Goal: Task Accomplishment & Management: Complete application form

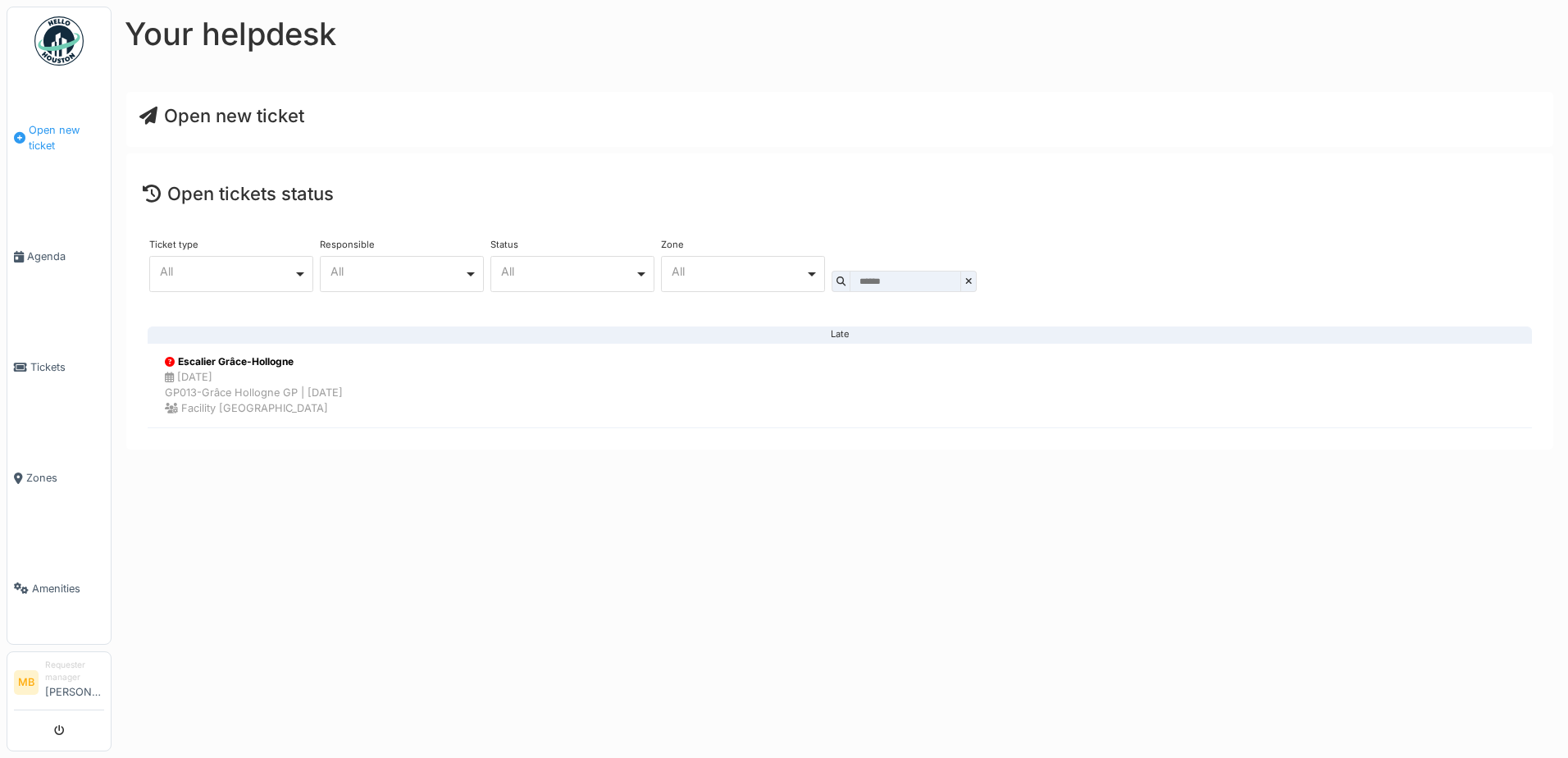
click at [63, 130] on span "Open new ticket" at bounding box center [66, 138] width 75 height 31
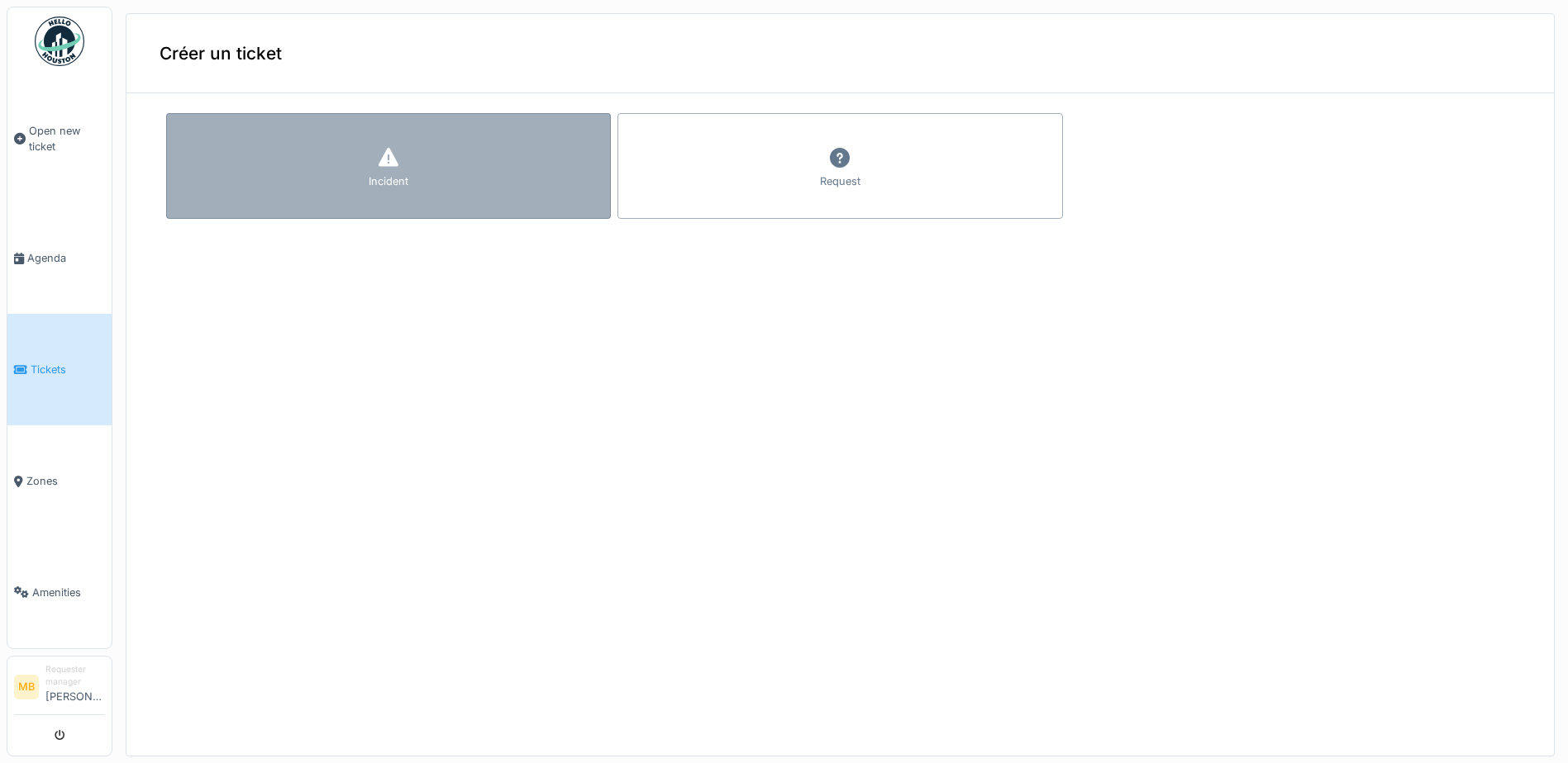
click at [425, 178] on div "Incident" at bounding box center [389, 166] width 444 height 106
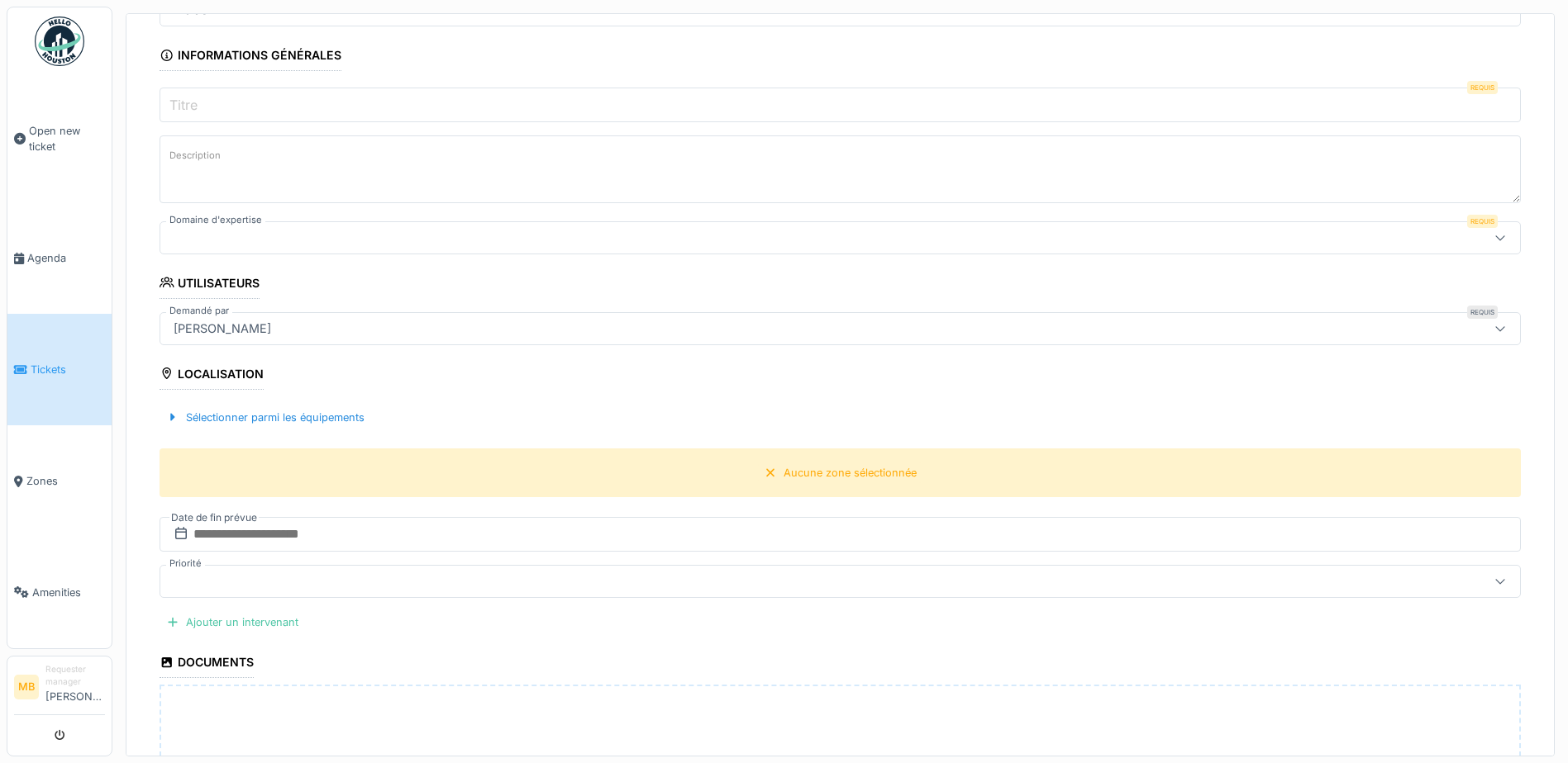
scroll to position [32, 0]
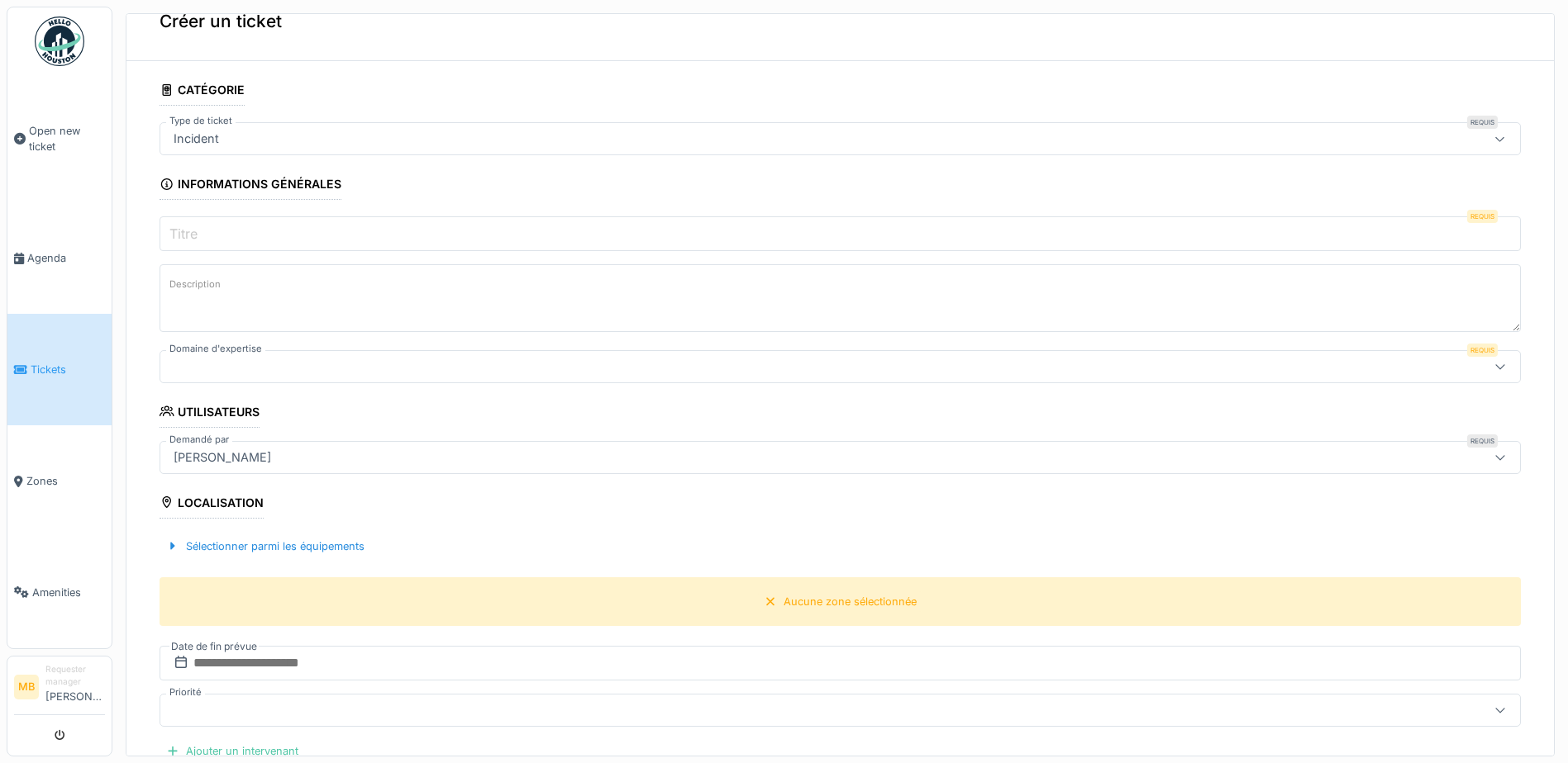
click at [1493, 365] on icon at bounding box center [1499, 366] width 13 height 11
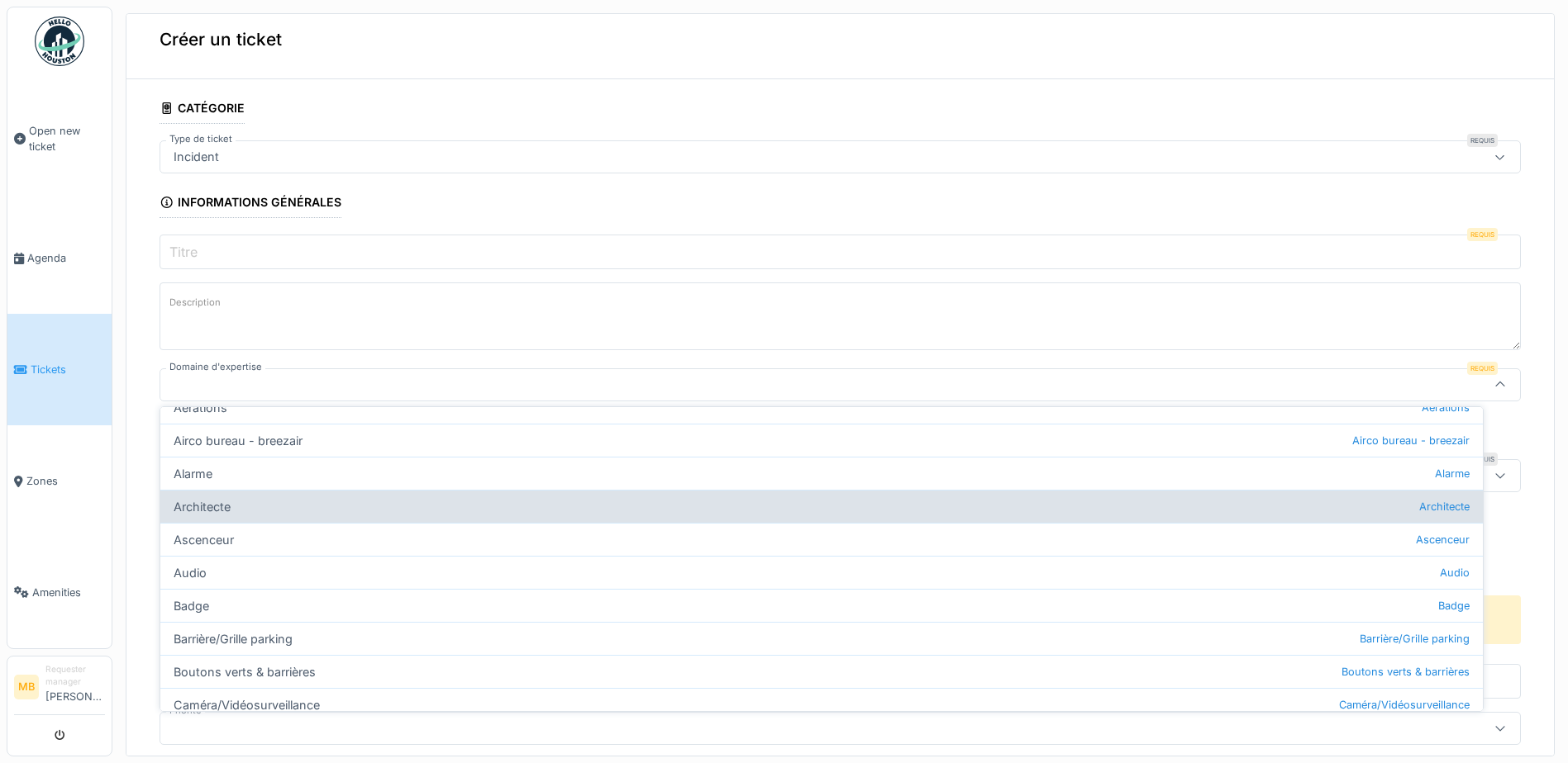
scroll to position [165, 0]
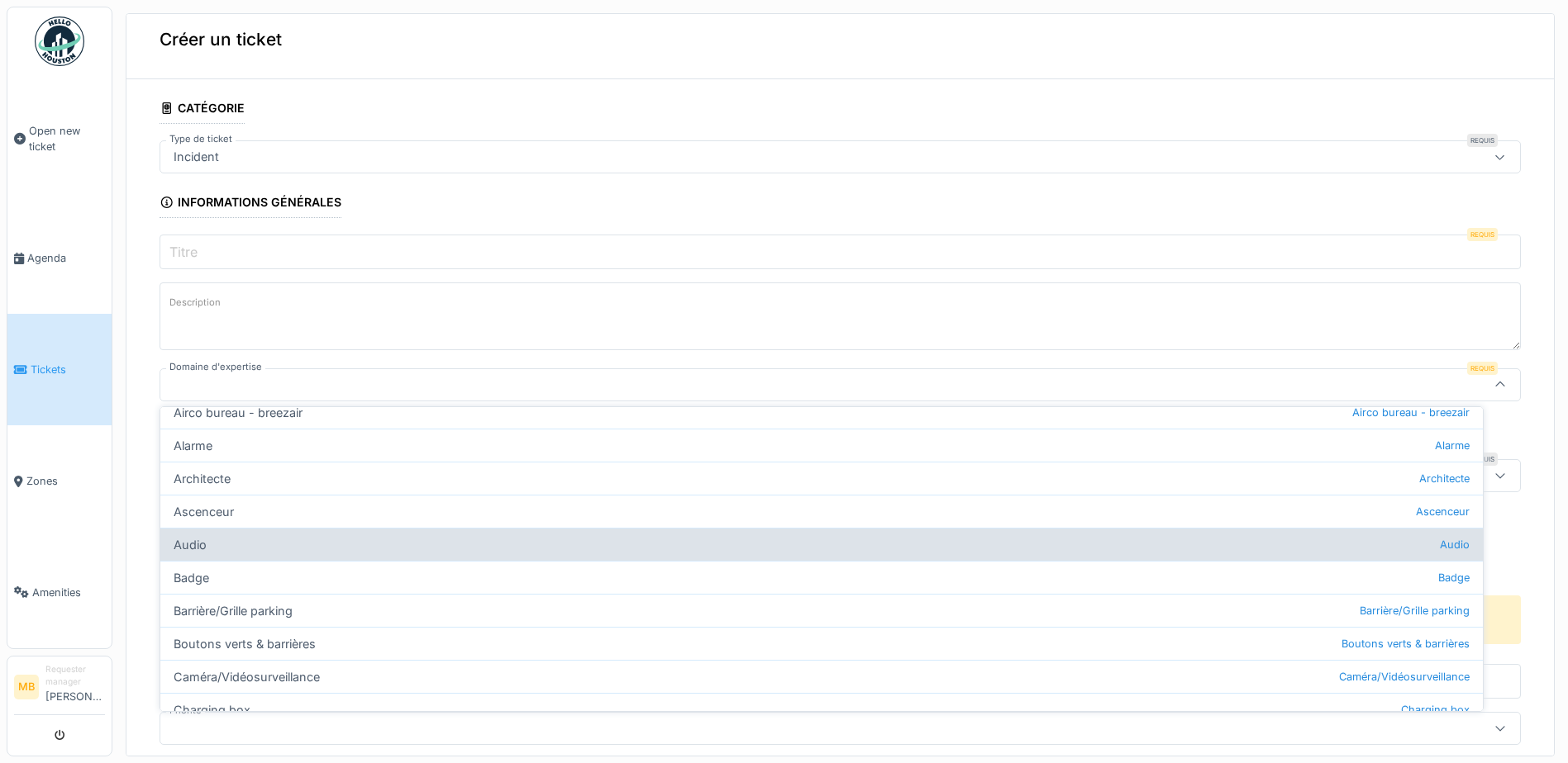
click at [474, 531] on div "Audio Audio" at bounding box center [821, 545] width 1322 height 33
type input "***"
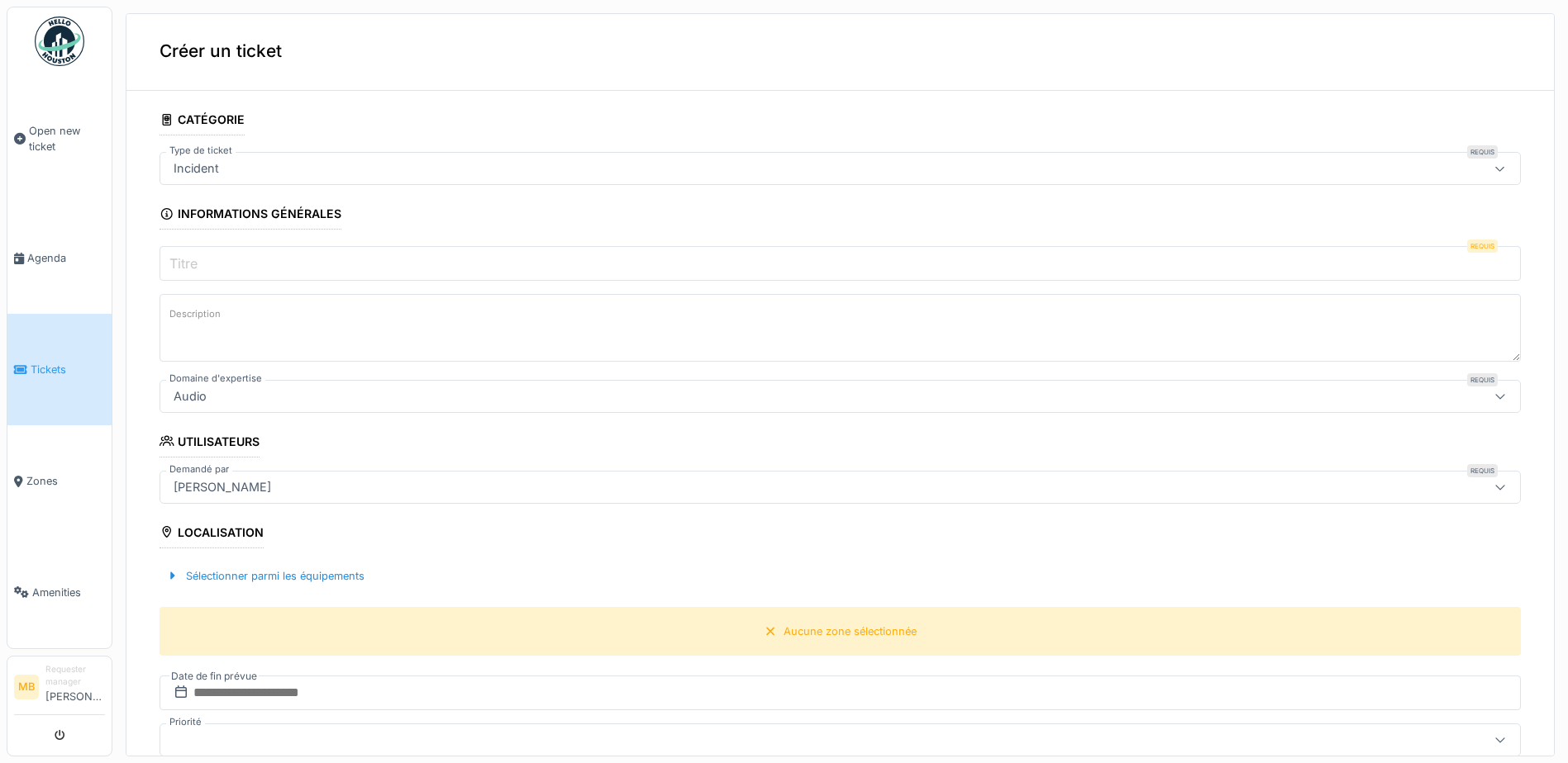
scroll to position [0, 0]
click at [196, 256] on label "Titre" at bounding box center [184, 266] width 35 height 20
click at [196, 252] on input "Titre" at bounding box center [839, 266] width 1361 height 35
